Goal: Transaction & Acquisition: Purchase product/service

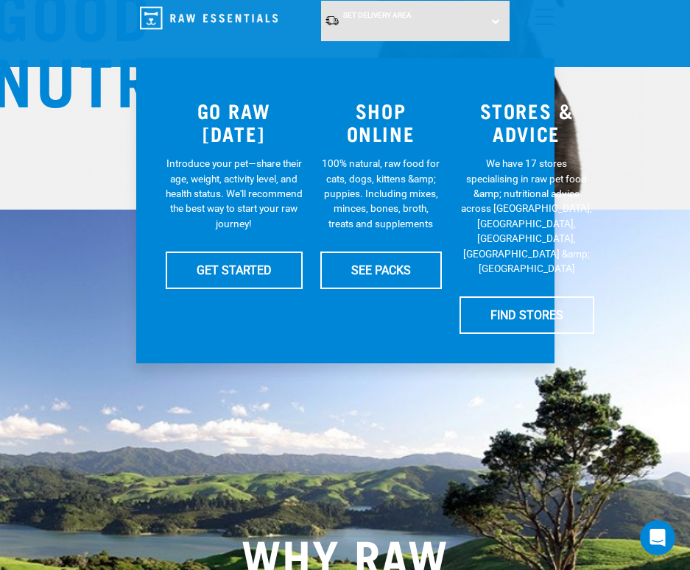
scroll to position [221, 0]
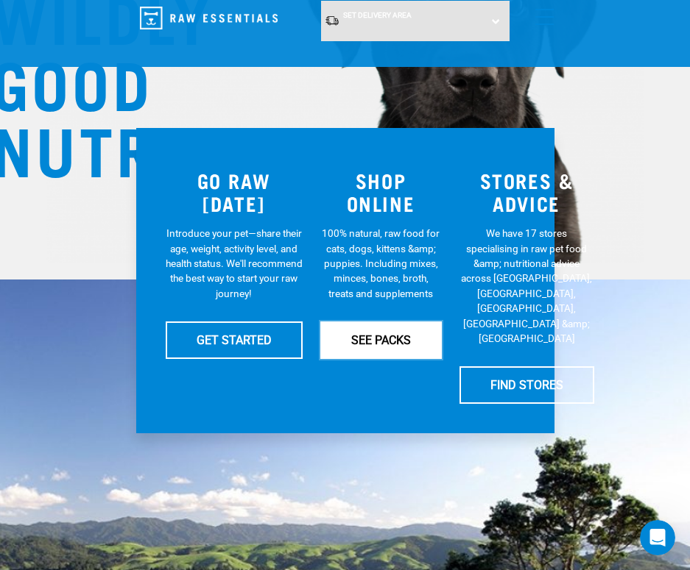
click at [388, 350] on link "SEE PACKS" at bounding box center [380, 340] width 121 height 37
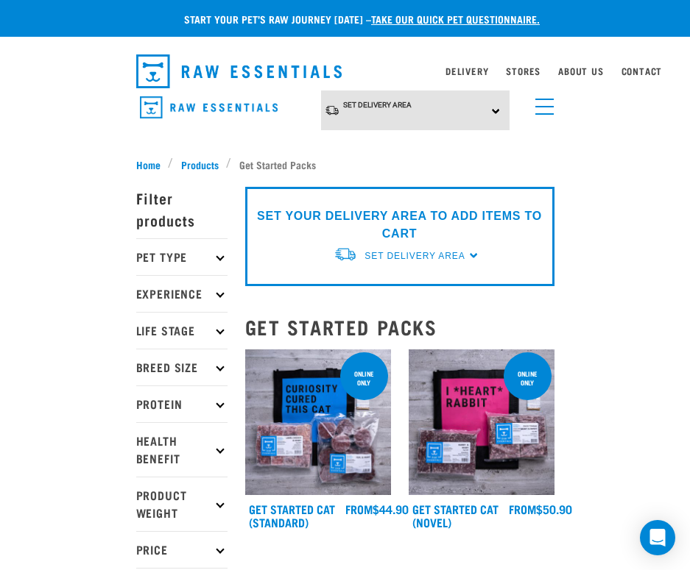
click at [180, 257] on p "Pet Type" at bounding box center [181, 256] width 91 height 37
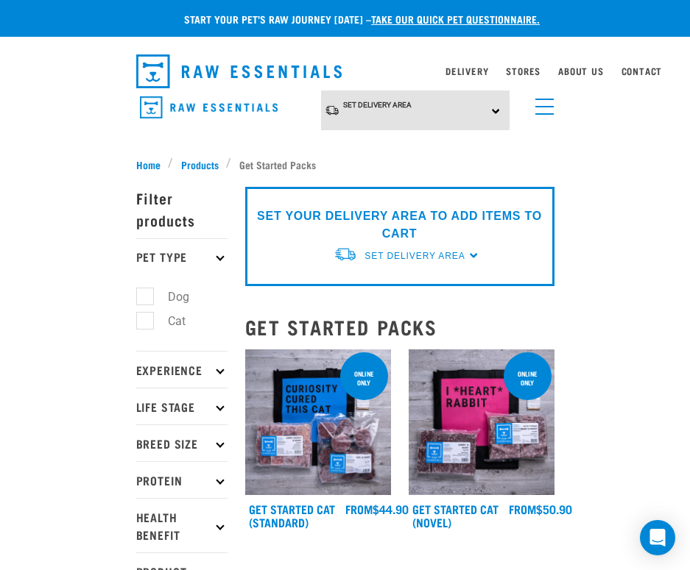
click at [149, 322] on label "Cat" at bounding box center [167, 321] width 47 height 18
click at [146, 322] on input "Cat" at bounding box center [141, 319] width 10 height 10
checkbox input "true"
click at [202, 160] on span "Products" at bounding box center [200, 164] width 38 height 15
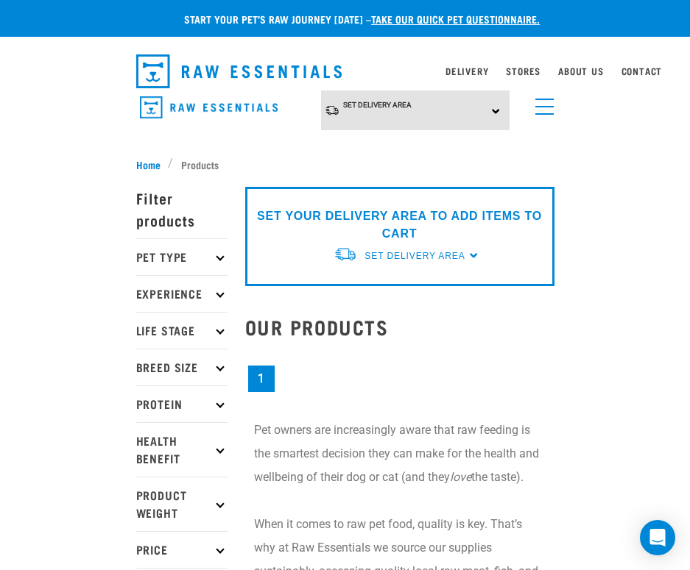
click at [177, 249] on p "Pet Type" at bounding box center [181, 256] width 91 height 37
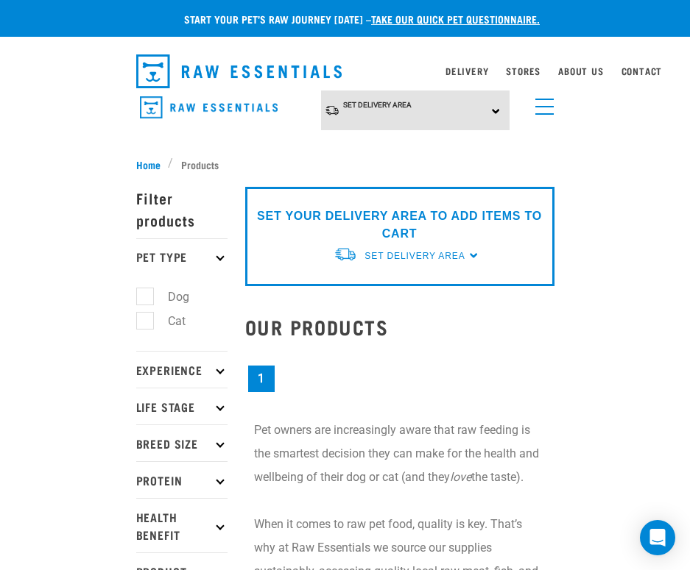
click at [176, 414] on p "Life Stage" at bounding box center [181, 406] width 91 height 37
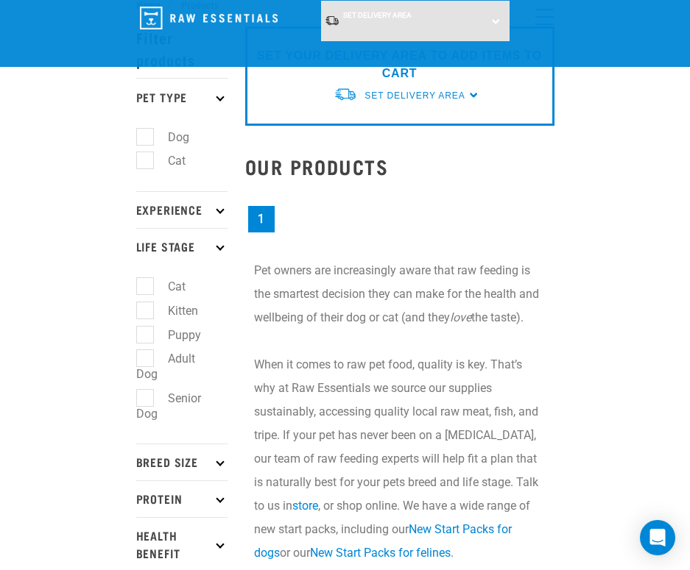
scroll to position [74, 0]
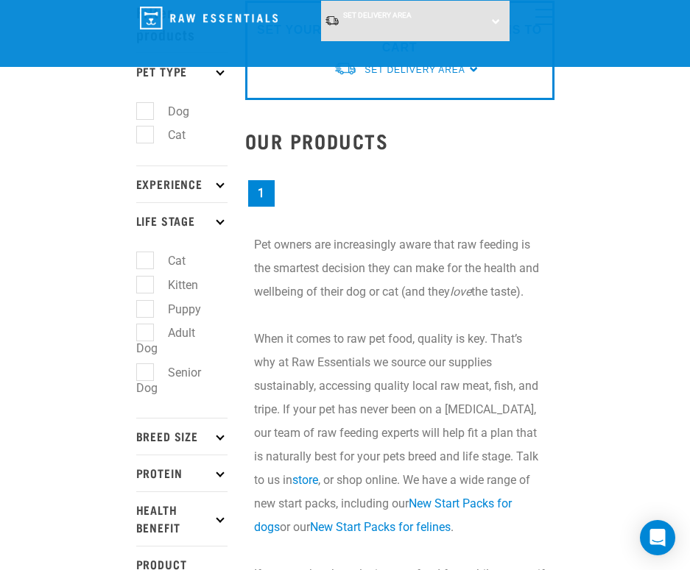
click at [144, 283] on label "Kitten" at bounding box center [174, 285] width 60 height 18
click at [142, 283] on input "Kitten" at bounding box center [141, 283] width 10 height 10
checkbox input "true"
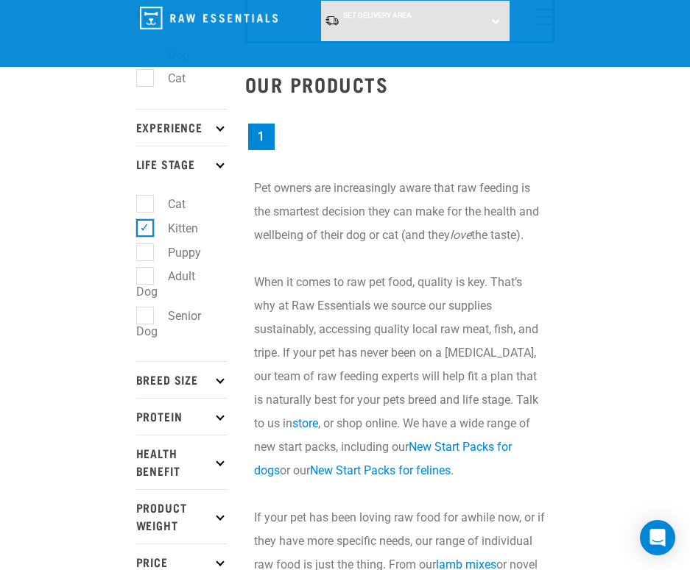
scroll to position [241, 0]
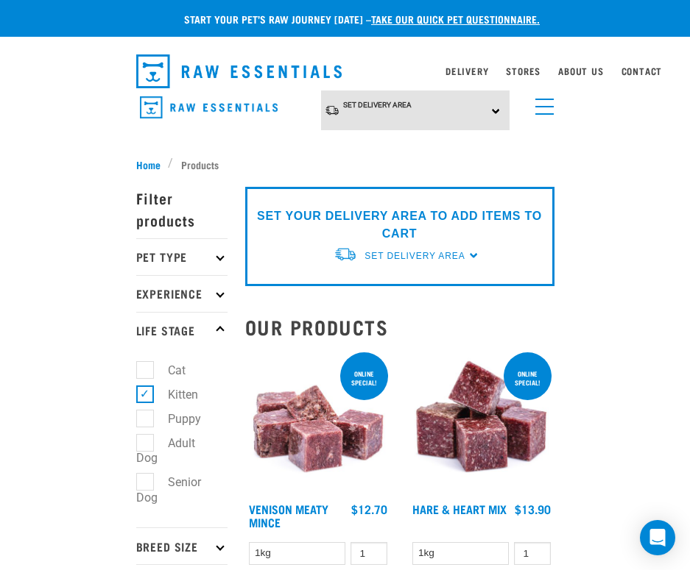
click at [553, 109] on link "menu" at bounding box center [541, 103] width 26 height 26
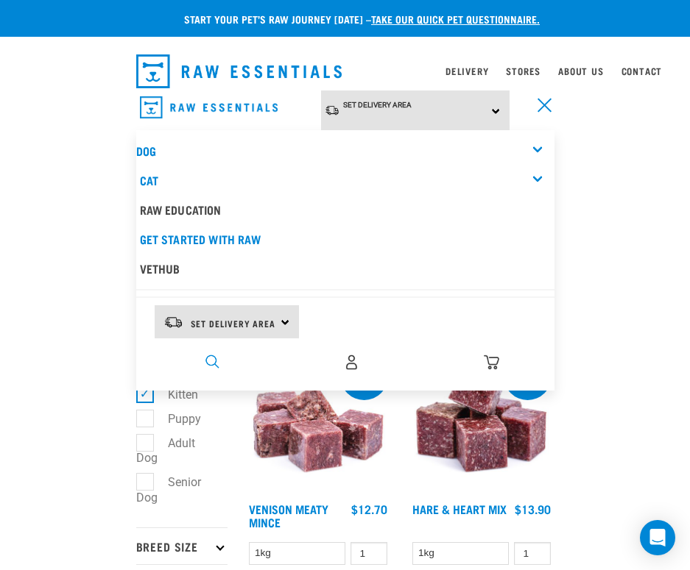
click at [210, 361] on img "dropdown navigation" at bounding box center [212, 362] width 14 height 14
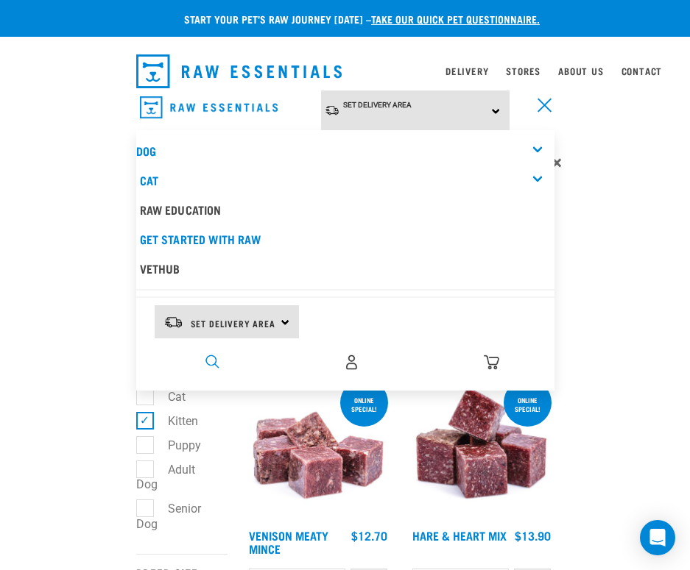
click at [210, 361] on img "dropdown navigation" at bounding box center [212, 362] width 14 height 14
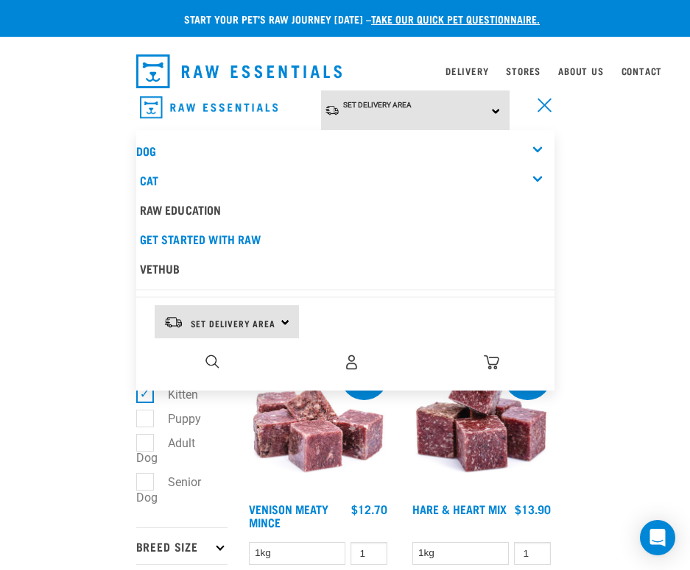
click at [348, 309] on div "Set Delivery Area North Island South Island" at bounding box center [345, 324] width 418 height 40
click at [224, 365] on div "0" at bounding box center [351, 362] width 404 height 33
click at [210, 392] on li "Kitten" at bounding box center [181, 394] width 91 height 15
click at [204, 378] on div "0" at bounding box center [345, 364] width 418 height 40
click at [54, 130] on nav "Set Delivery Area North Island South Island Dog Shop All Dog Cat" at bounding box center [345, 120] width 690 height 59
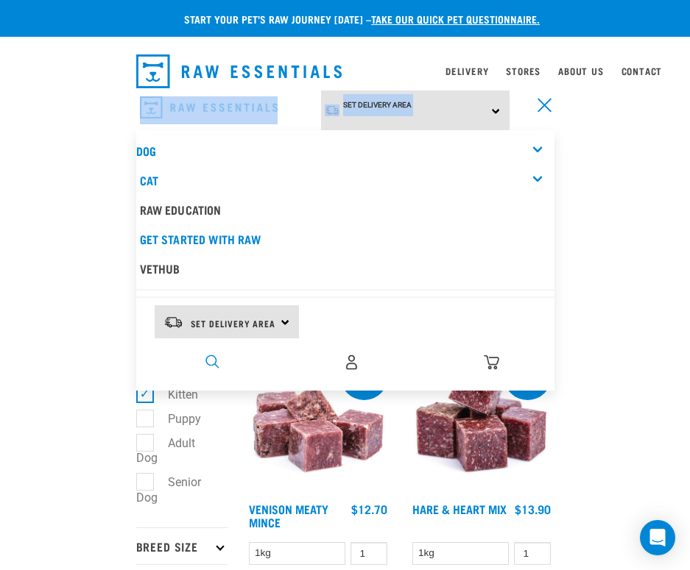
click at [207, 357] on img "dropdown navigation" at bounding box center [212, 362] width 14 height 14
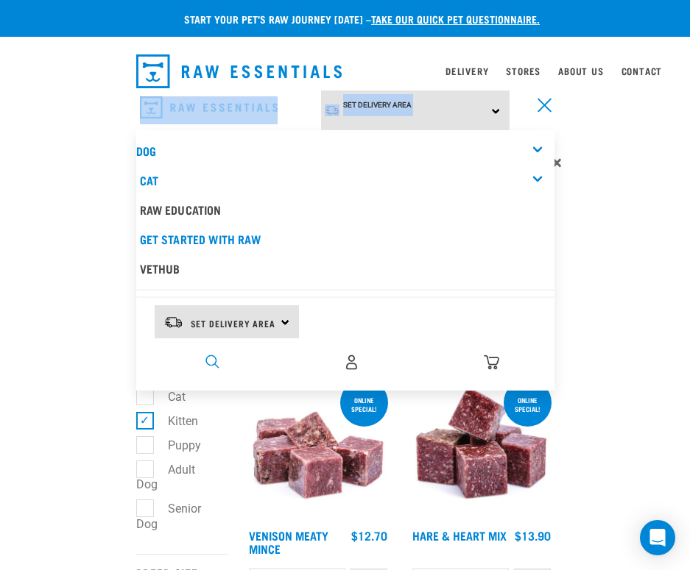
click at [207, 357] on img "dropdown navigation" at bounding box center [212, 362] width 14 height 14
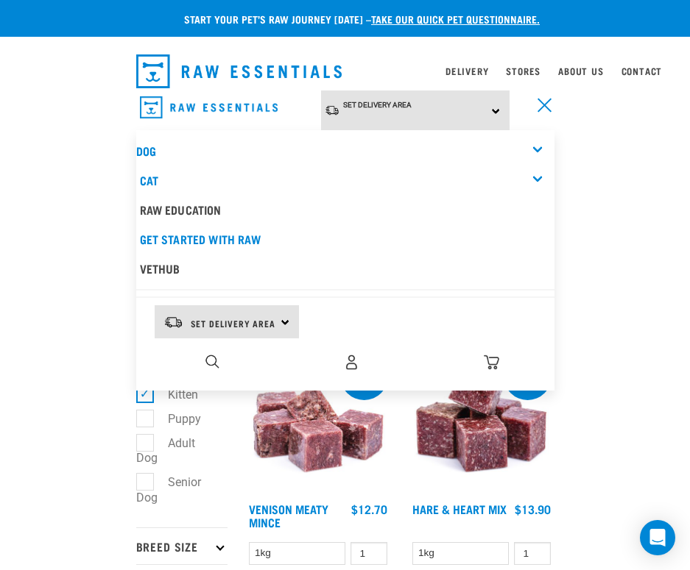
drag, startPoint x: 67, startPoint y: 394, endPoint x: 63, endPoint y: 380, distance: 14.5
click at [146, 177] on link "Cat" at bounding box center [149, 180] width 18 height 7
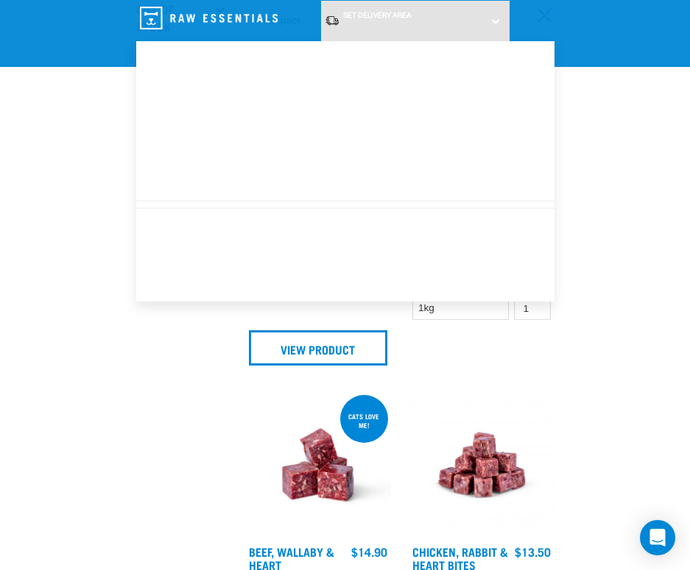
scroll to position [720, 0]
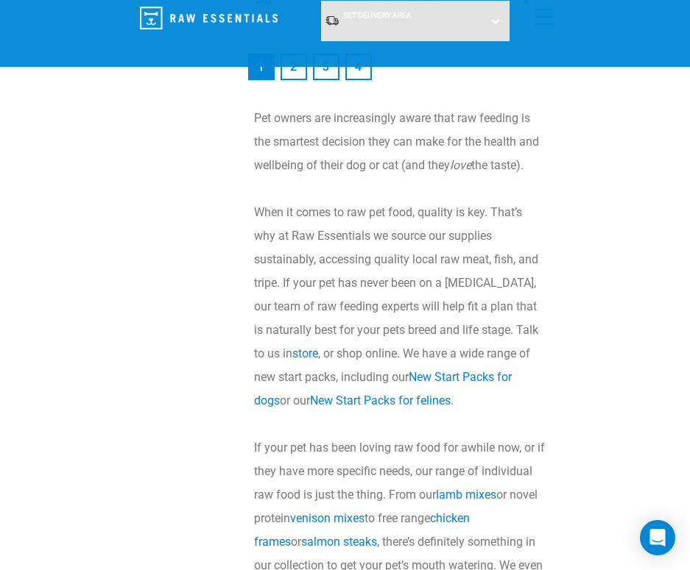
scroll to position [3909, 0]
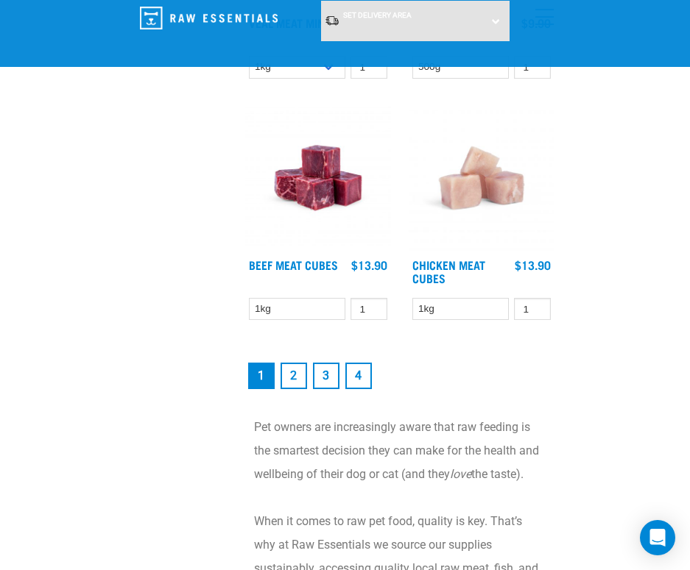
click at [358, 376] on link "4" at bounding box center [358, 376] width 26 height 26
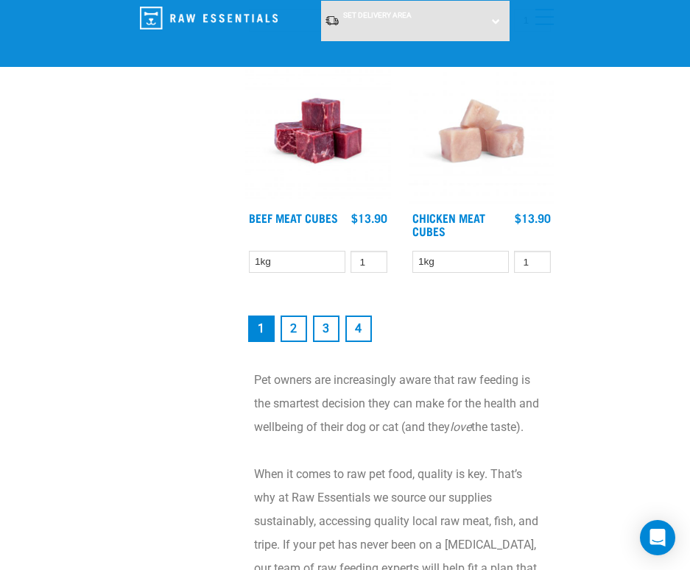
scroll to position [3982, 0]
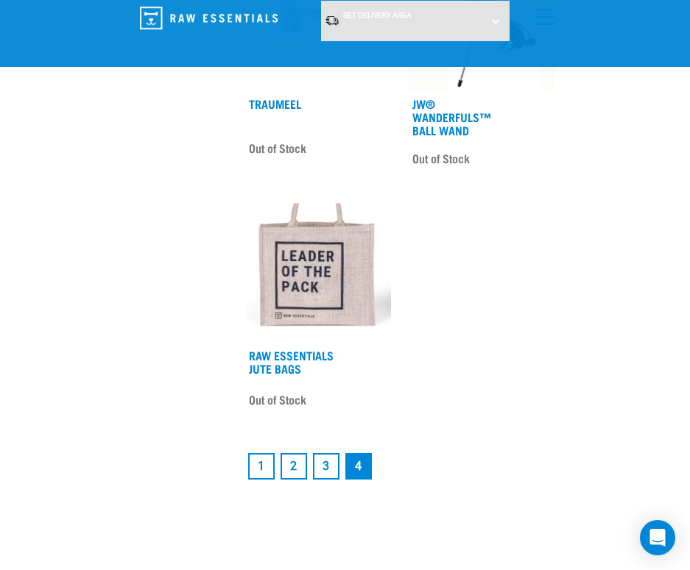
scroll to position [2355, 0]
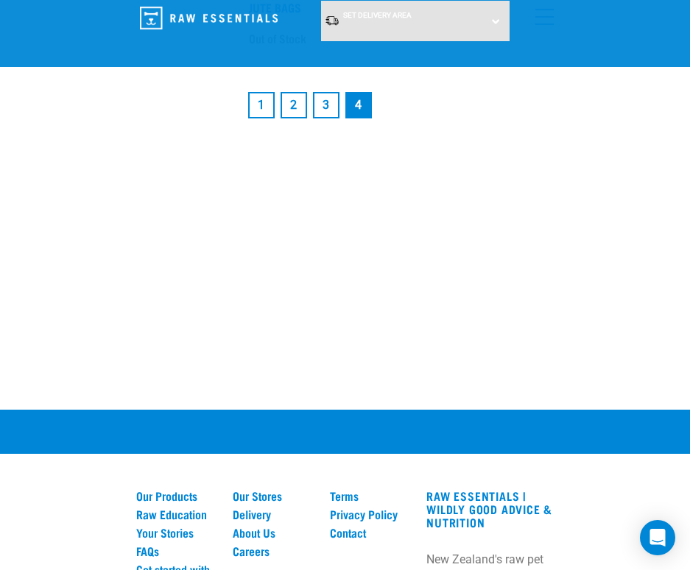
click at [335, 120] on li "3" at bounding box center [326, 105] width 32 height 32
click at [333, 118] on link "3" at bounding box center [326, 105] width 26 height 26
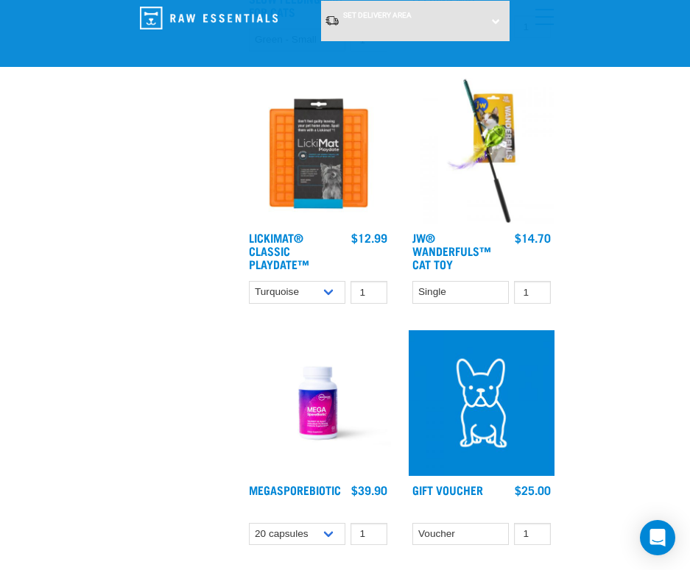
scroll to position [3975, 0]
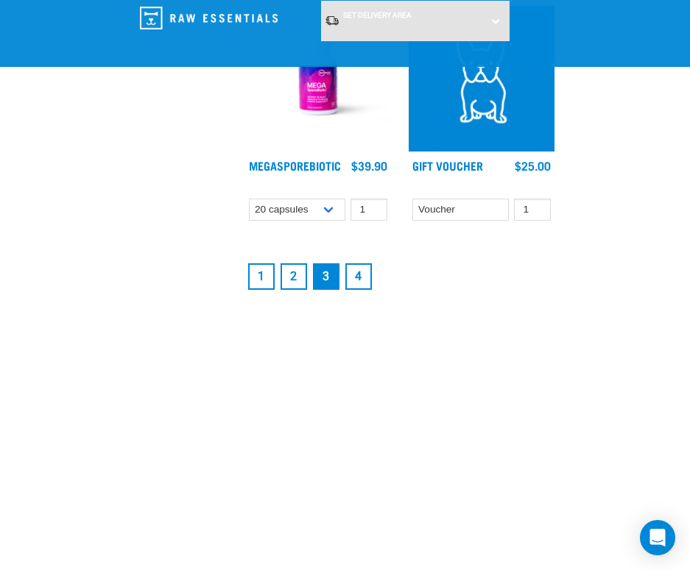
click at [297, 264] on link "2" at bounding box center [293, 277] width 26 height 26
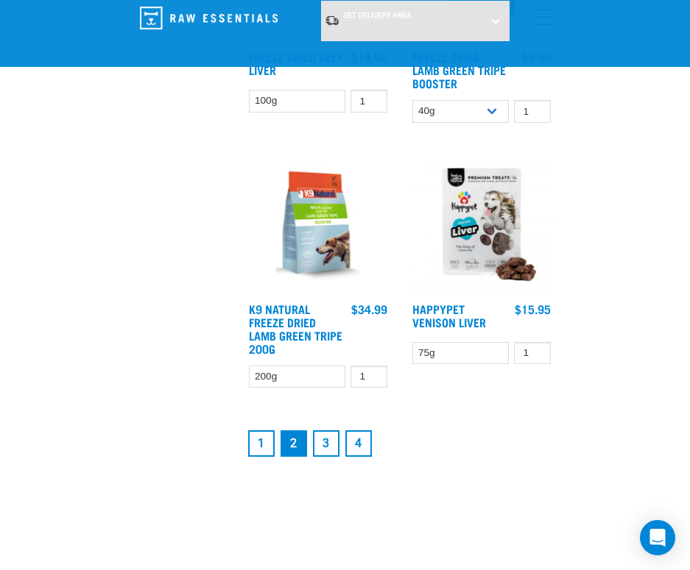
scroll to position [3975, 0]
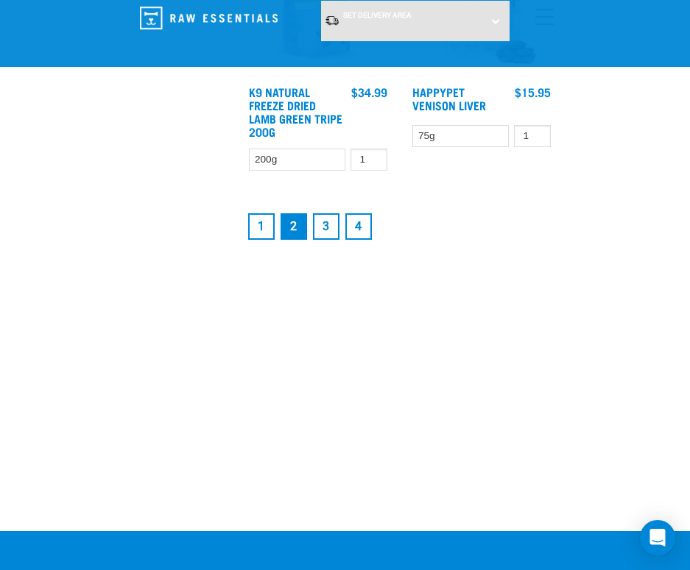
click at [262, 226] on link "1" at bounding box center [261, 226] width 26 height 26
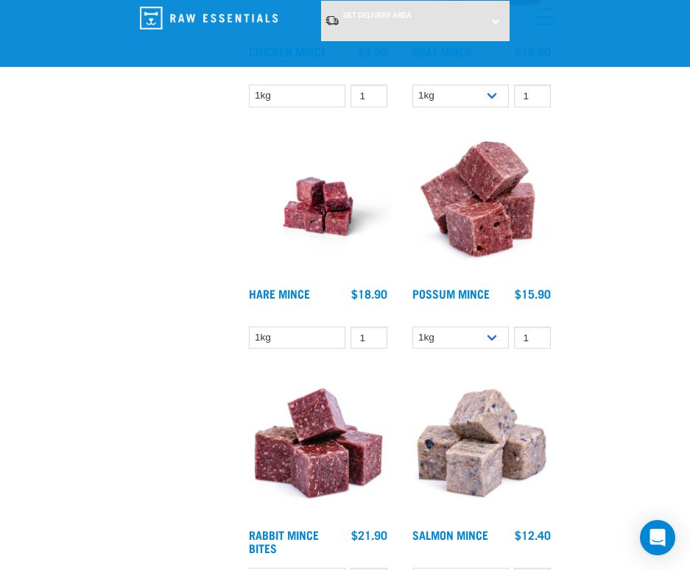
scroll to position [2723, 0]
